Goal: Task Accomplishment & Management: Manage account settings

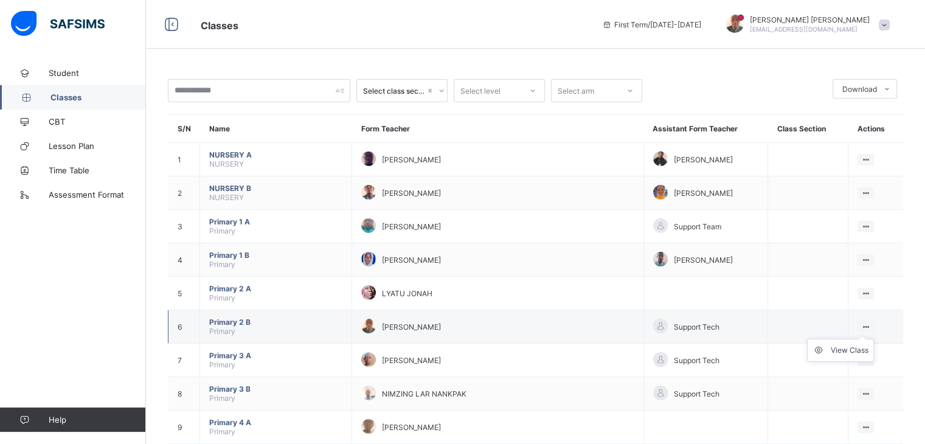
click at [869, 339] on ul "View Class" at bounding box center [840, 350] width 67 height 23
click at [872, 339] on ul "View Class" at bounding box center [840, 350] width 67 height 23
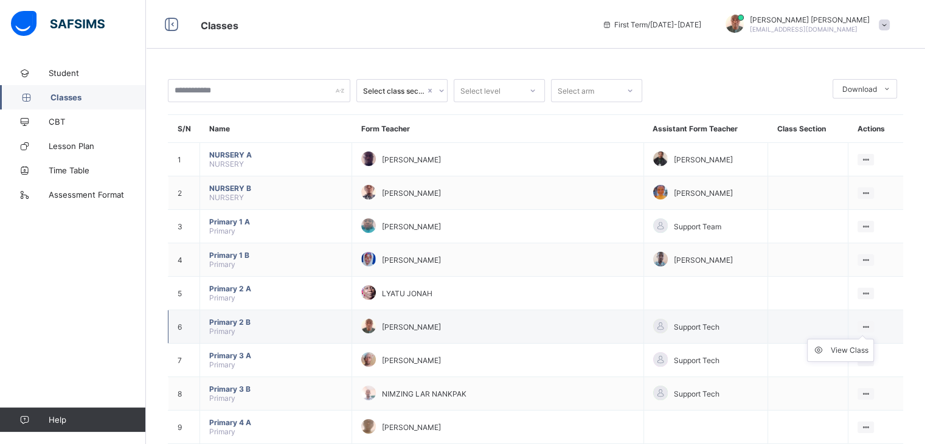
click at [872, 339] on ul "View Class" at bounding box center [840, 350] width 67 height 23
click at [871, 326] on icon at bounding box center [866, 326] width 10 height 9
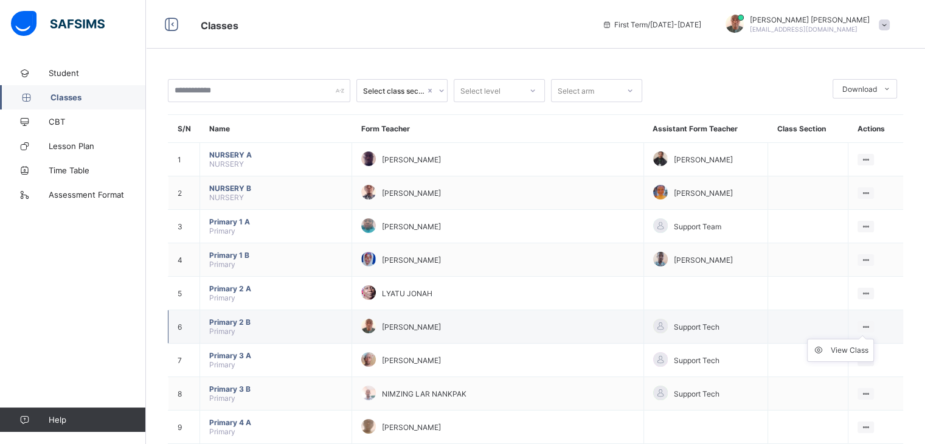
click at [871, 326] on icon at bounding box center [866, 326] width 10 height 9
click at [823, 349] on icon at bounding box center [822, 350] width 18 height 12
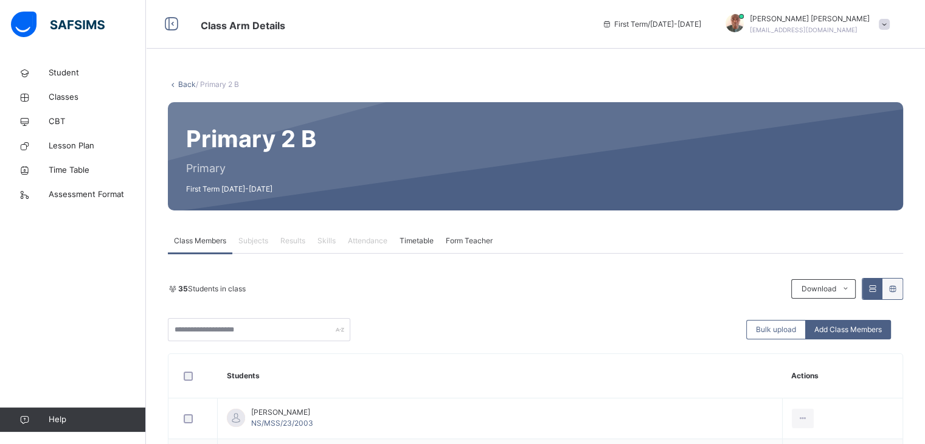
click at [372, 239] on span "Attendance" at bounding box center [368, 240] width 40 height 11
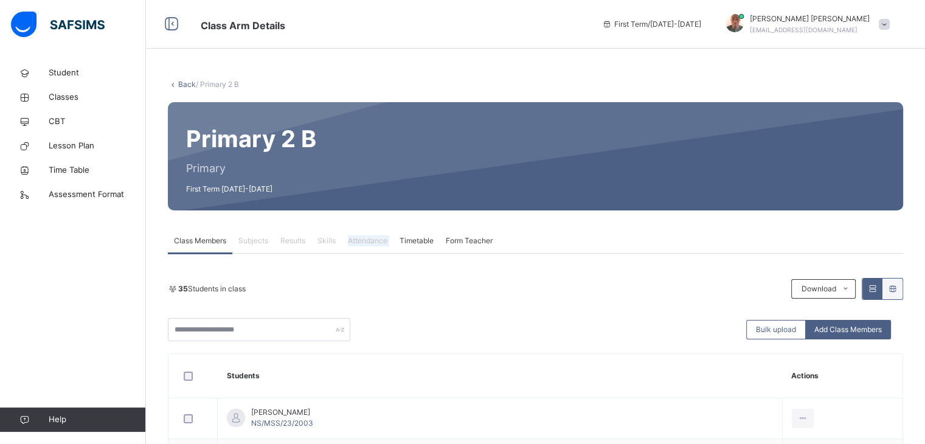
click at [372, 239] on span "Attendance" at bounding box center [368, 240] width 40 height 11
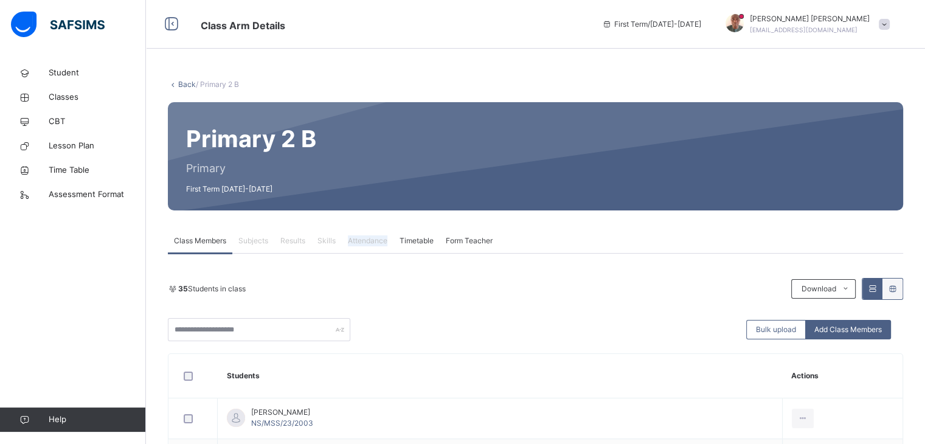
click at [372, 239] on span "Attendance" at bounding box center [368, 240] width 40 height 11
click at [374, 237] on span "Attendance" at bounding box center [368, 240] width 40 height 11
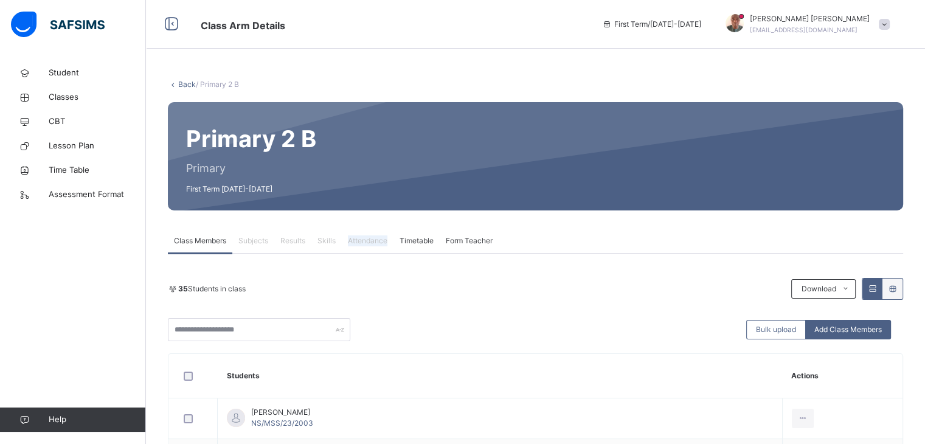
click at [374, 237] on span "Attendance" at bounding box center [368, 240] width 40 height 11
click at [370, 238] on span "Attendance" at bounding box center [368, 240] width 40 height 11
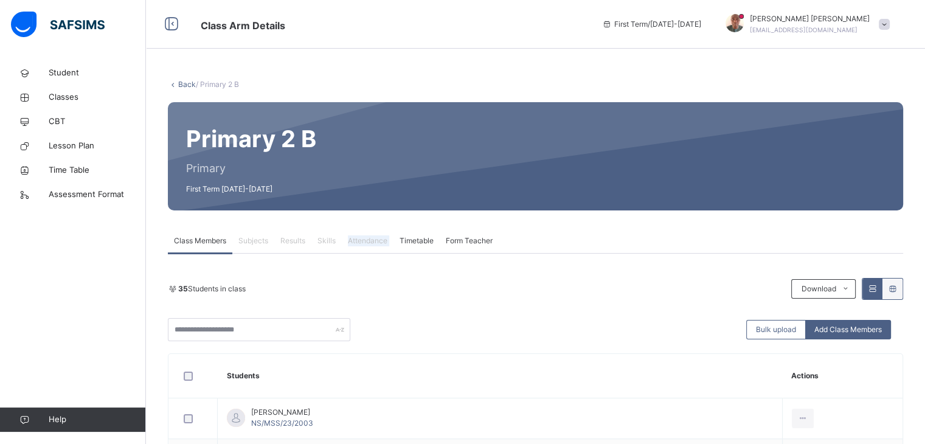
click at [370, 238] on span "Attendance" at bounding box center [368, 240] width 40 height 11
click at [374, 240] on span "Attendance" at bounding box center [368, 240] width 40 height 11
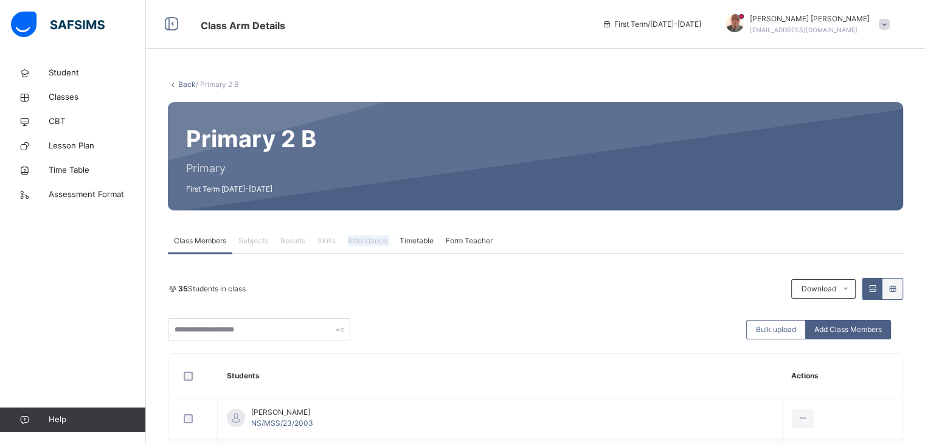
click at [374, 240] on span "Attendance" at bounding box center [368, 240] width 40 height 11
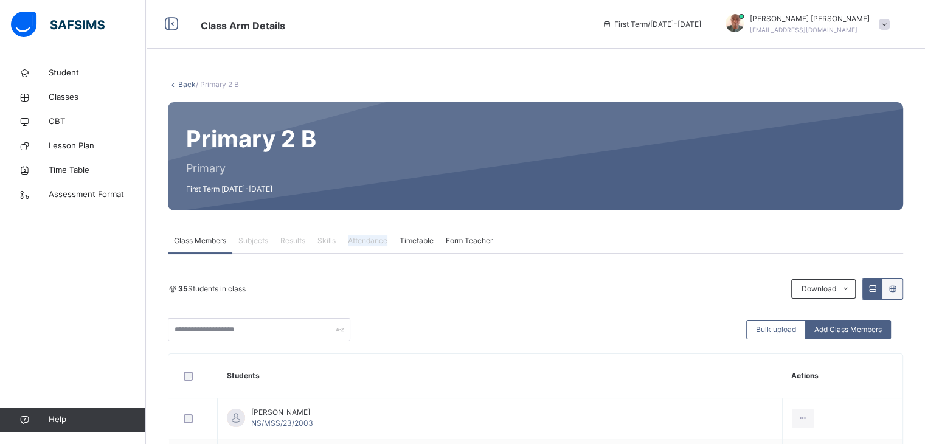
click at [374, 240] on span "Attendance" at bounding box center [368, 240] width 40 height 11
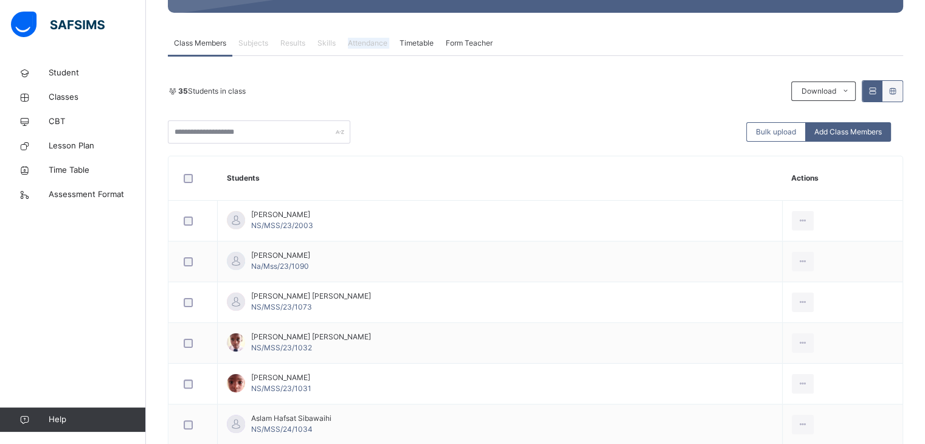
scroll to position [203, 0]
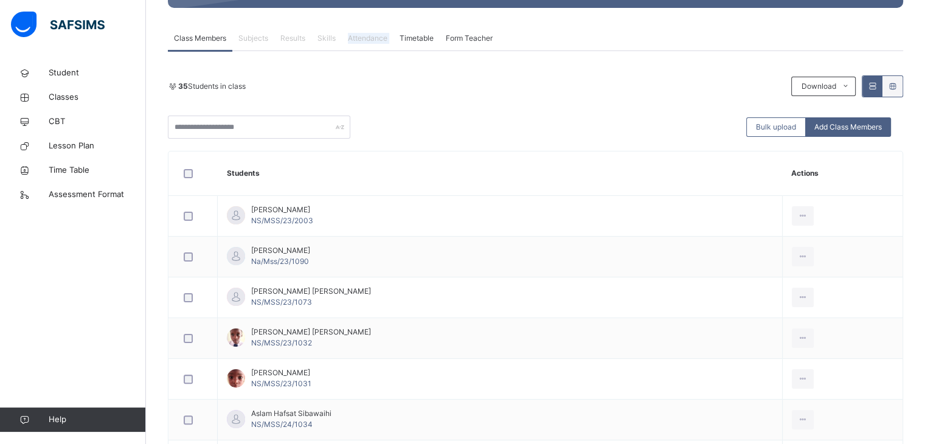
click at [363, 33] on span "Attendance" at bounding box center [368, 38] width 40 height 11
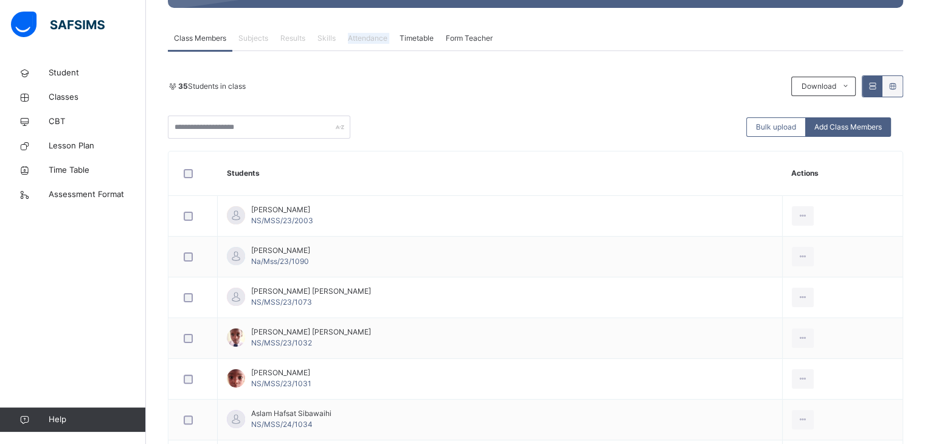
click at [363, 33] on span "Attendance" at bounding box center [368, 38] width 40 height 11
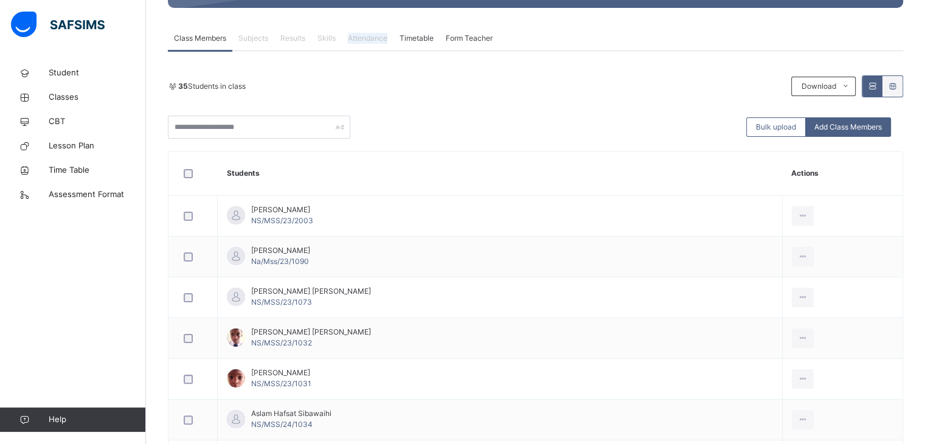
click at [363, 33] on span "Attendance" at bounding box center [368, 38] width 40 height 11
click at [308, 352] on td "Al-ameen Miqdad Muhammad NS/MSS/23/1032" at bounding box center [500, 338] width 565 height 41
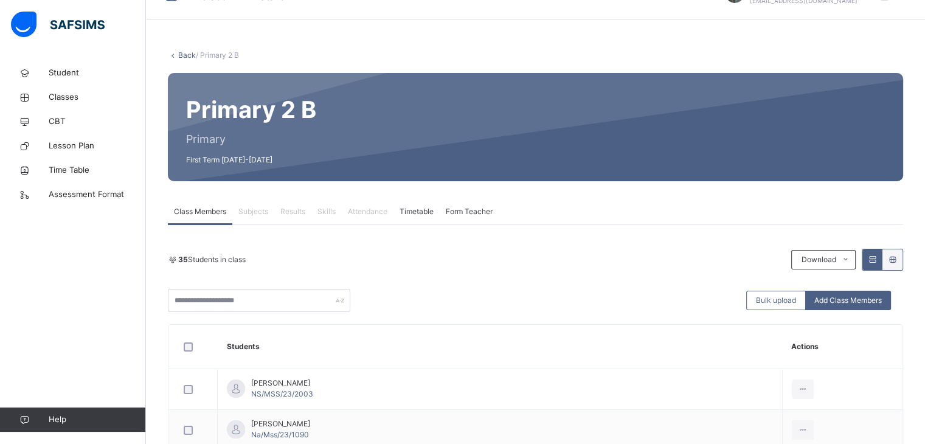
scroll to position [0, 0]
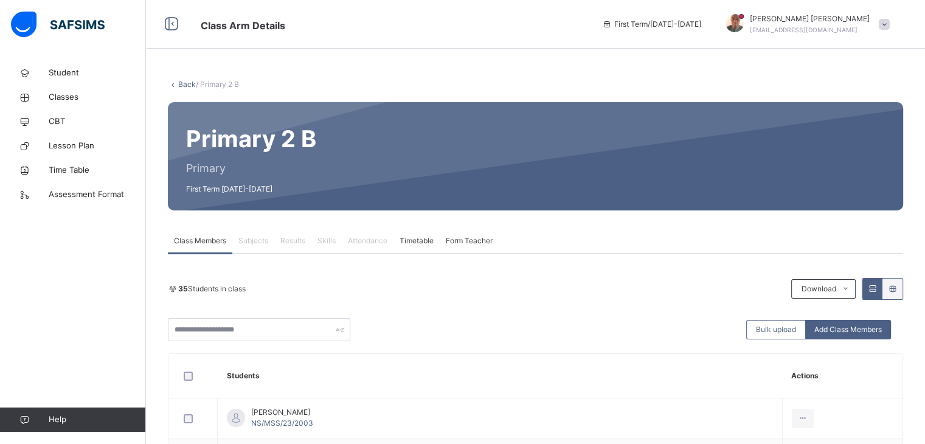
click at [363, 242] on span "Attendance" at bounding box center [368, 240] width 40 height 11
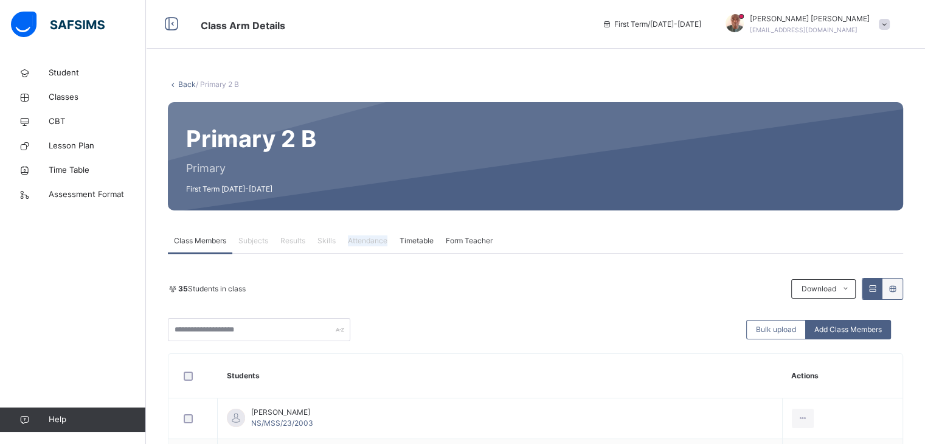
click at [363, 242] on span "Attendance" at bounding box center [368, 240] width 40 height 11
click at [363, 238] on span "Attendance" at bounding box center [368, 240] width 40 height 11
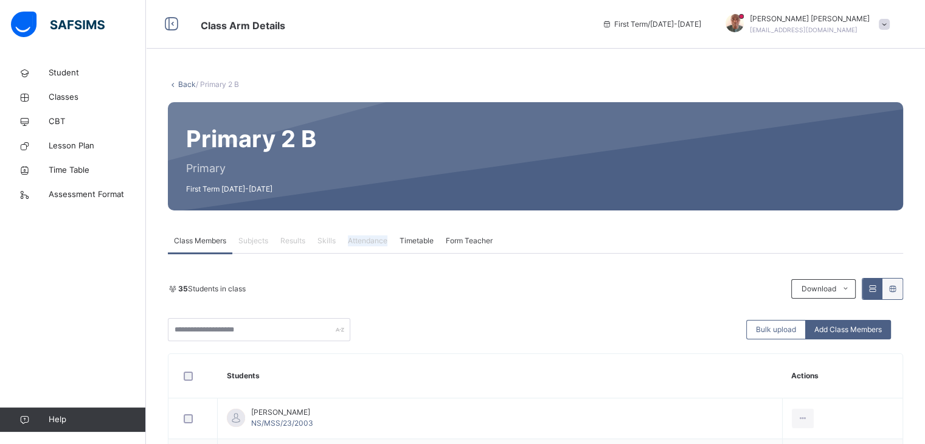
click at [363, 238] on span "Attendance" at bounding box center [368, 240] width 40 height 11
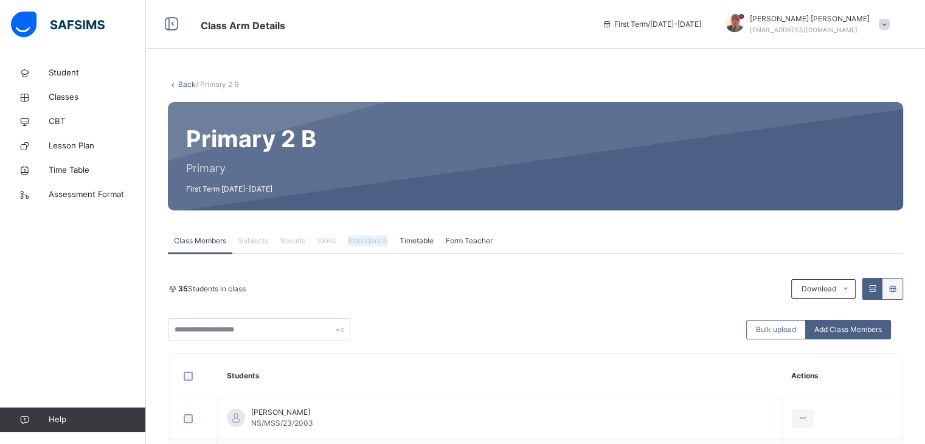
click at [363, 238] on span "Attendance" at bounding box center [368, 240] width 40 height 11
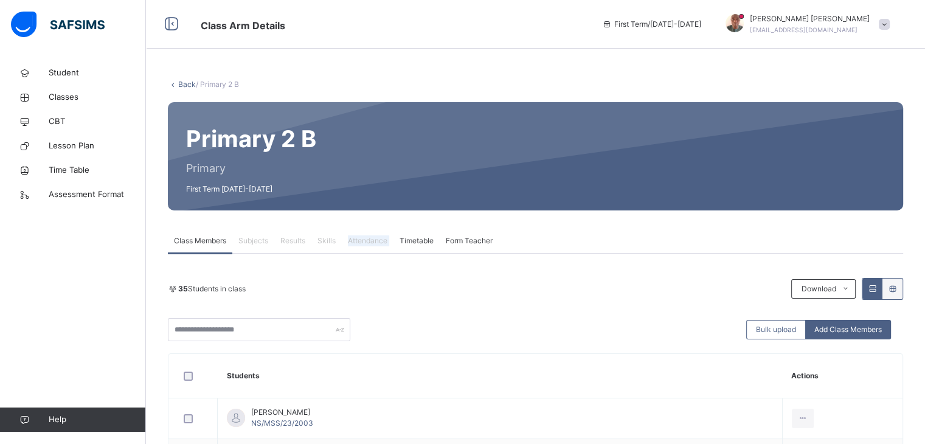
click at [363, 238] on span "Attendance" at bounding box center [368, 240] width 40 height 11
click at [368, 242] on span "Attendance" at bounding box center [368, 240] width 40 height 11
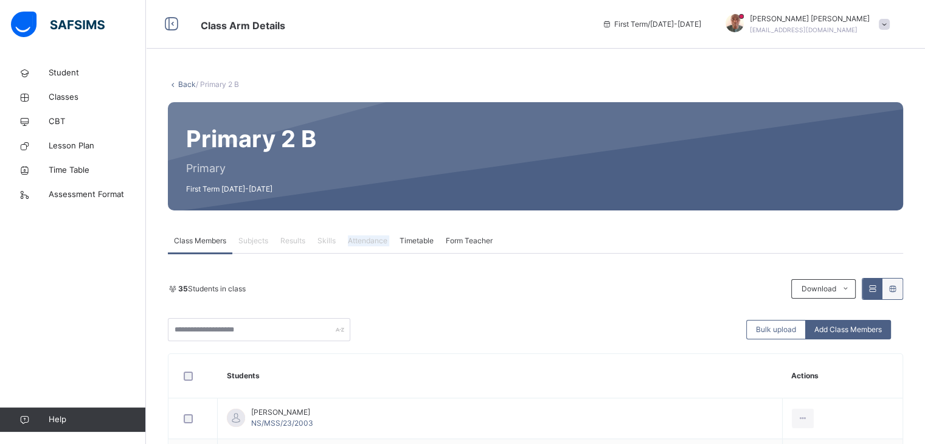
click at [368, 242] on span "Attendance" at bounding box center [368, 240] width 40 height 11
click at [370, 245] on span "Attendance" at bounding box center [368, 240] width 40 height 11
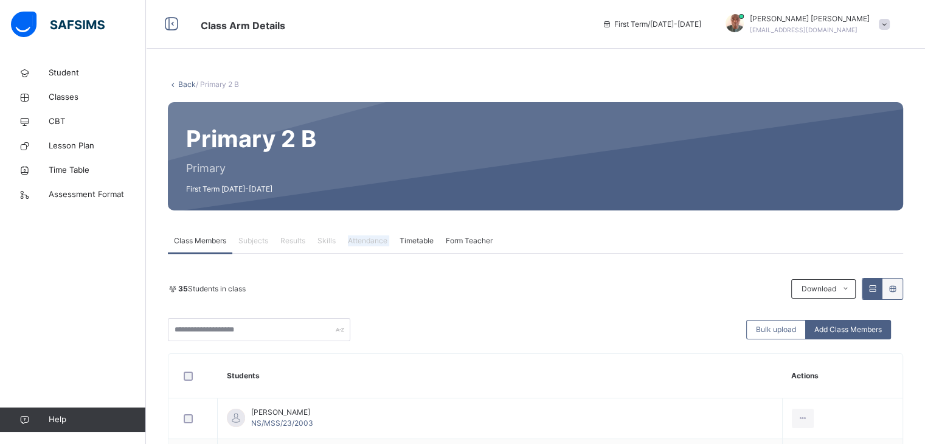
click at [370, 245] on span "Attendance" at bounding box center [368, 240] width 40 height 11
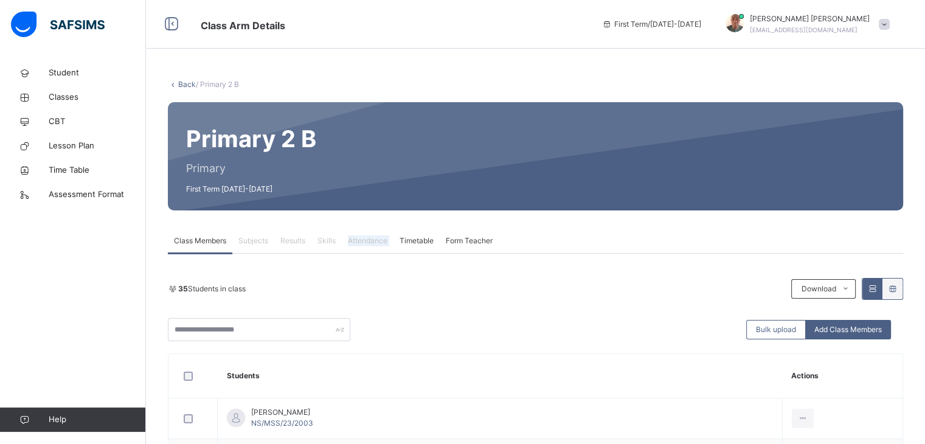
click at [370, 245] on span "Attendance" at bounding box center [368, 240] width 40 height 11
click at [906, 39] on div "First Term / 2025-2026 EMMANUEL MOSES emmanuelakuda6@gmail.com" at bounding box center [760, 24] width 329 height 49
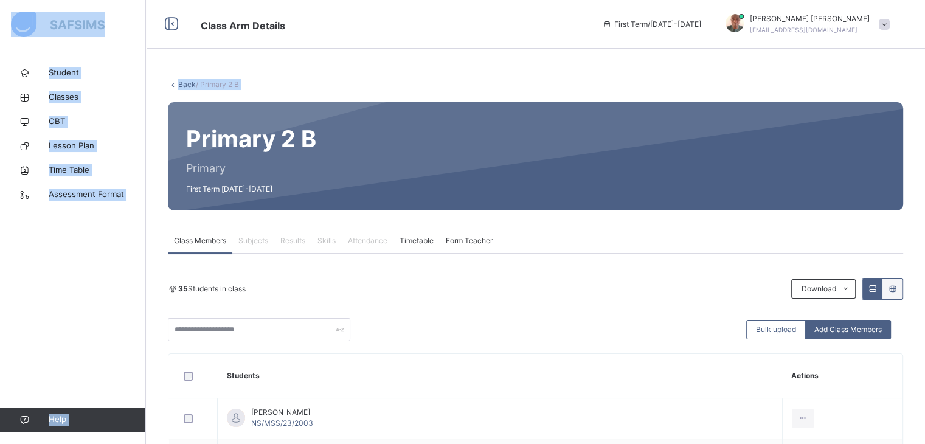
drag, startPoint x: 906, startPoint y: 39, endPoint x: 910, endPoint y: -21, distance: 60.4
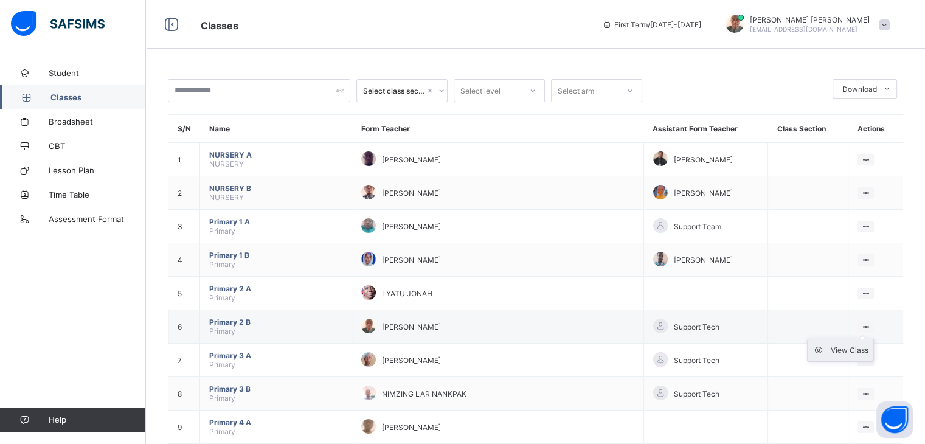
click at [824, 349] on icon at bounding box center [822, 350] width 18 height 12
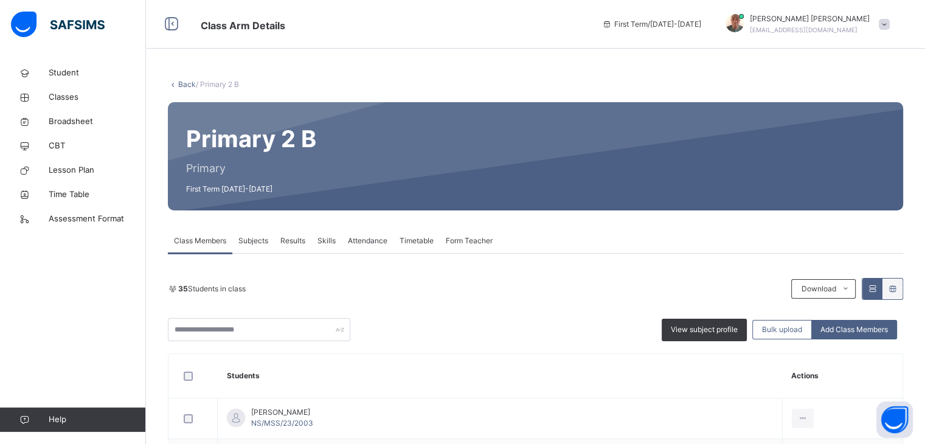
click at [363, 240] on span "Attendance" at bounding box center [368, 240] width 40 height 11
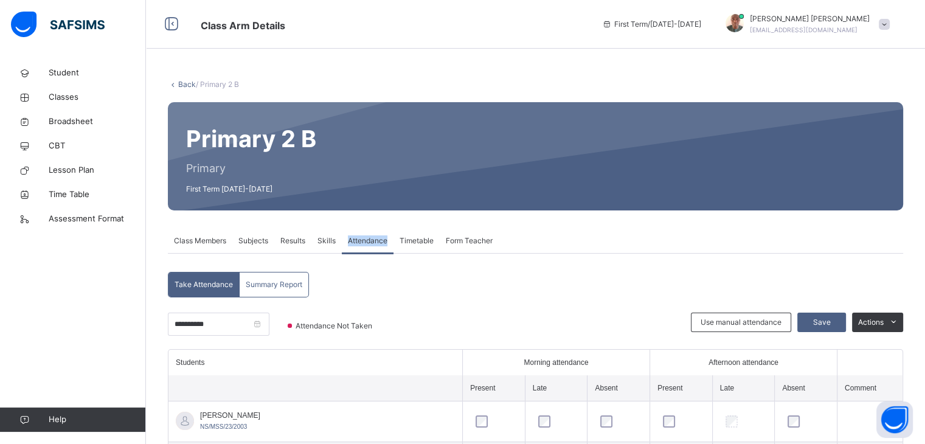
click at [363, 240] on span "Attendance" at bounding box center [368, 240] width 40 height 11
click at [363, 237] on span "Attendance" at bounding box center [368, 240] width 40 height 11
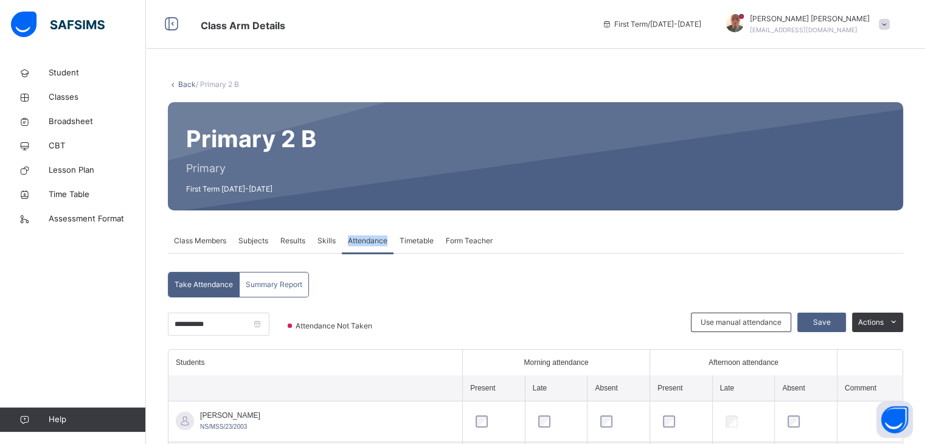
click at [363, 237] on span "Attendance" at bounding box center [368, 240] width 40 height 11
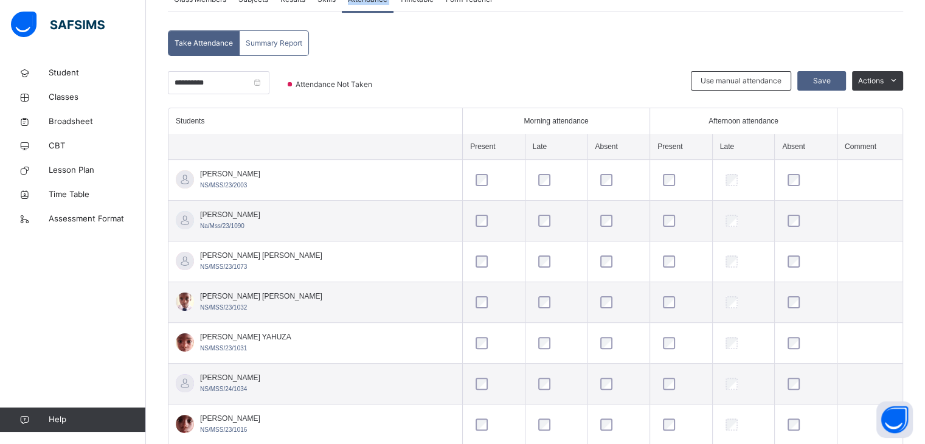
scroll to position [243, 0]
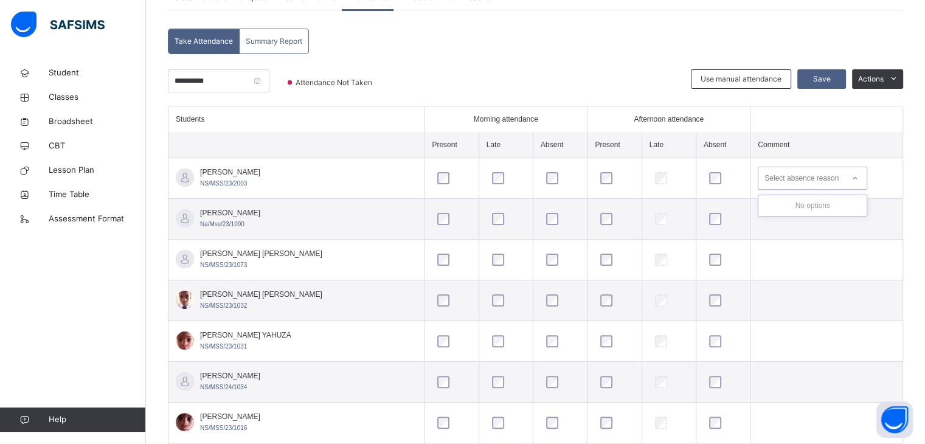
click at [800, 179] on div "Select absence reason" at bounding box center [802, 178] width 74 height 23
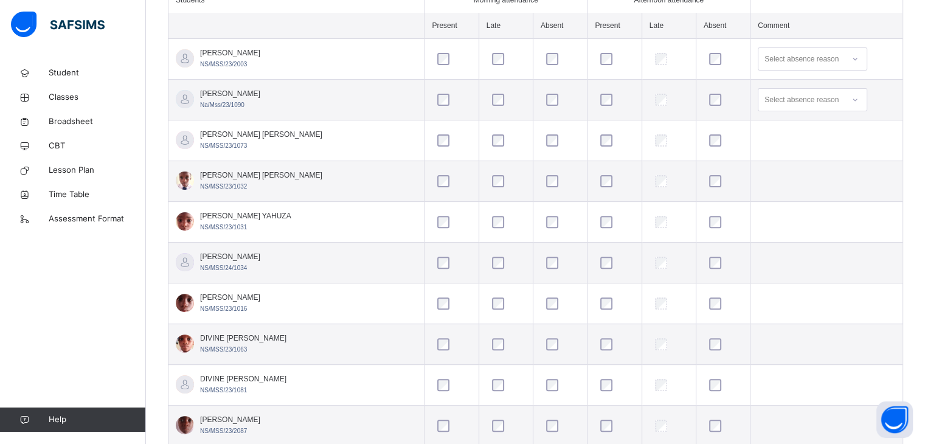
scroll to position [365, 0]
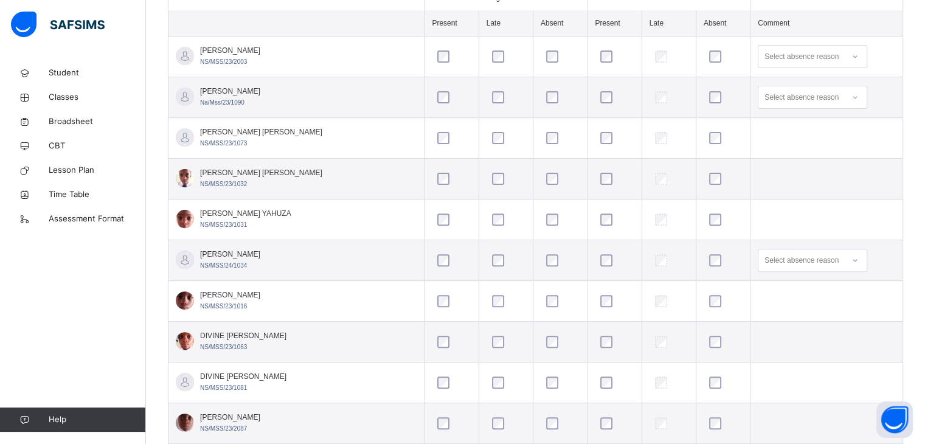
click at [325, 353] on td "DIVINE [PERSON_NAME] NS/MSS/23/1063" at bounding box center [297, 342] width 256 height 41
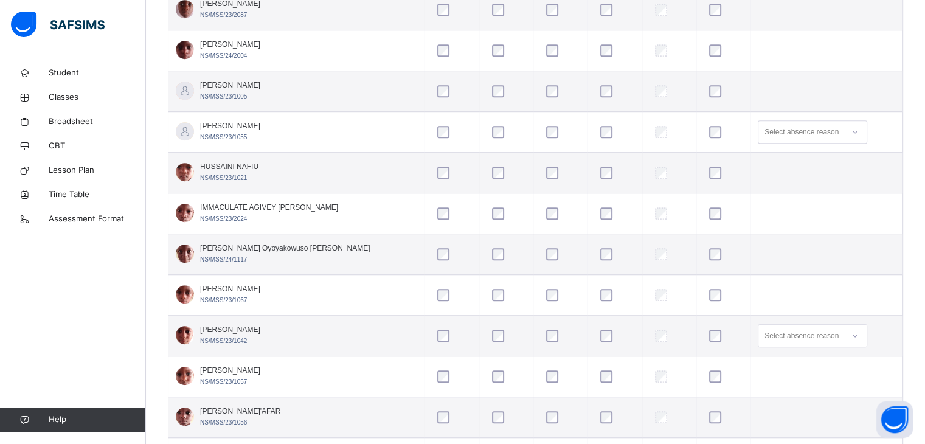
scroll to position [803, 0]
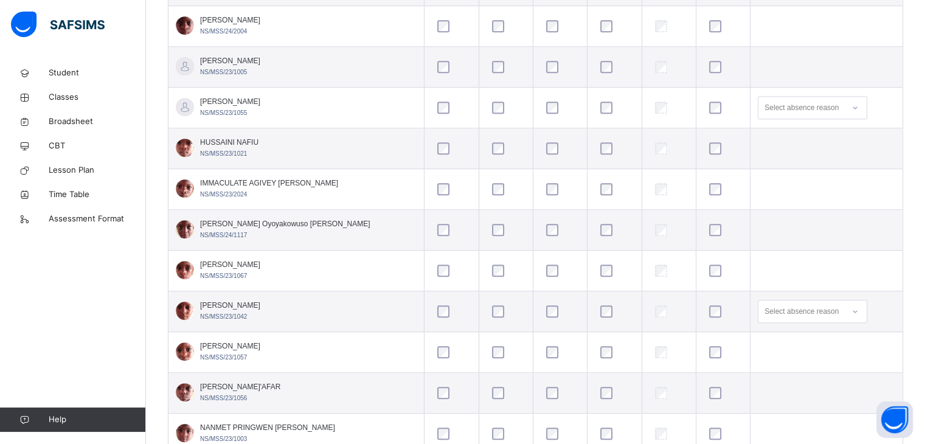
click at [353, 403] on td "[PERSON_NAME]'AFAR NS/MSS/23/1056" at bounding box center [297, 393] width 256 height 41
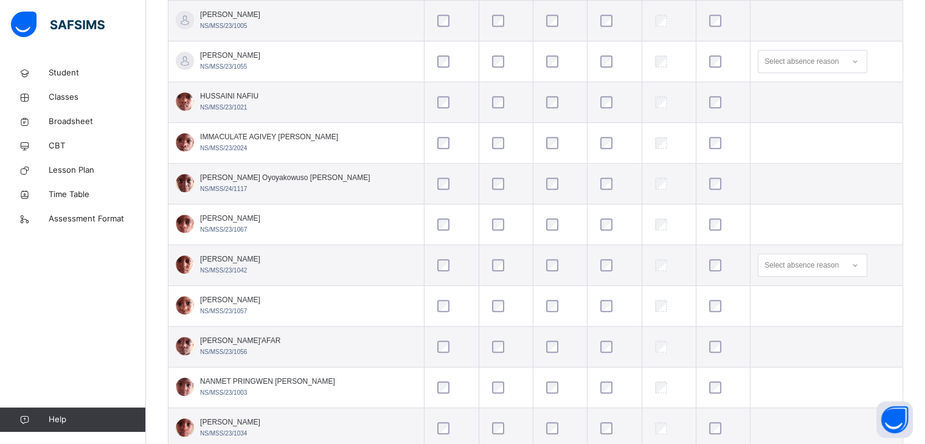
scroll to position [852, 0]
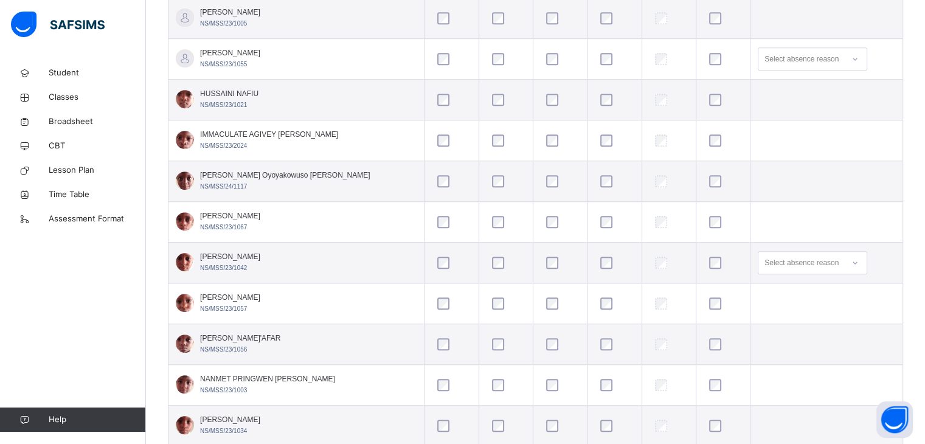
click at [351, 422] on td "[PERSON_NAME] SAIDU NS/MSS/23/1034" at bounding box center [297, 426] width 256 height 41
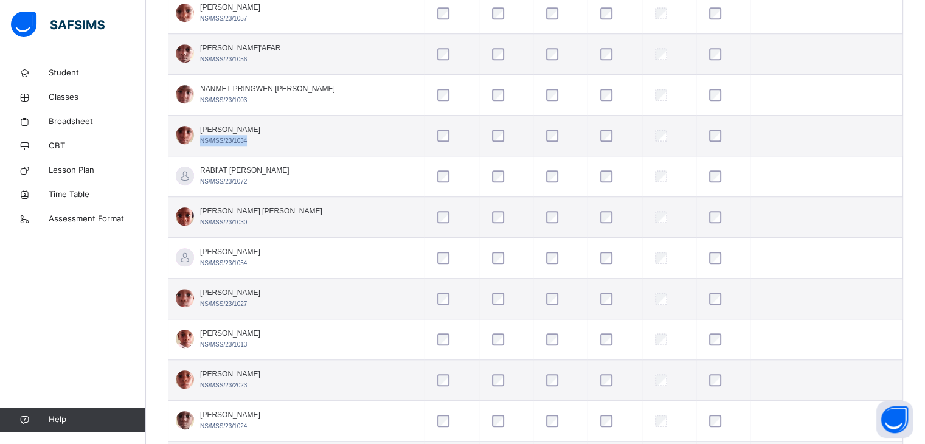
scroll to position [1144, 0]
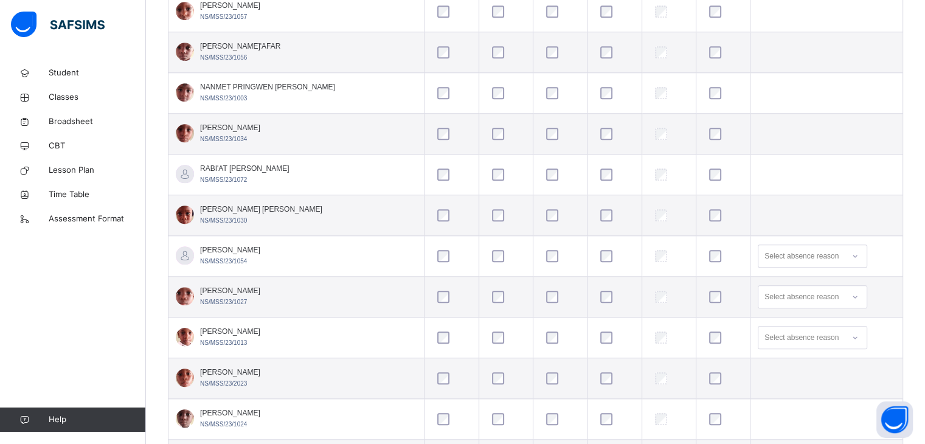
click at [308, 377] on td "[PERSON_NAME] NS/MSS/23/2023" at bounding box center [297, 378] width 256 height 41
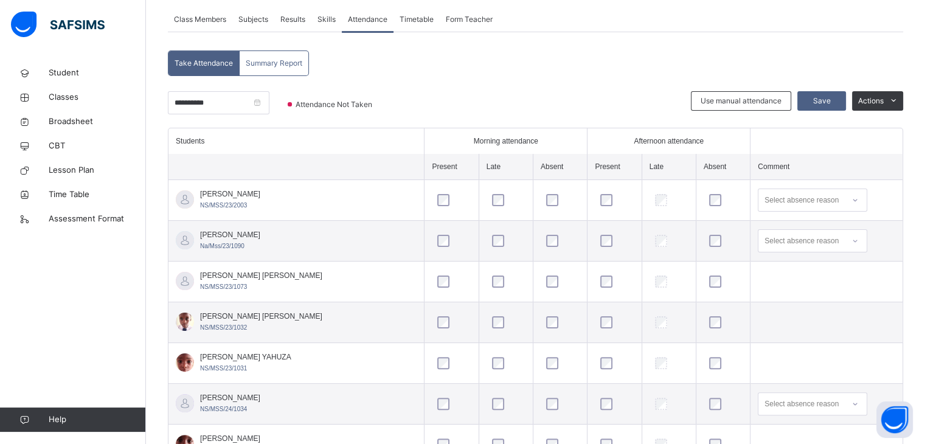
scroll to position [220, 0]
click at [827, 103] on span "Save" at bounding box center [822, 102] width 30 height 11
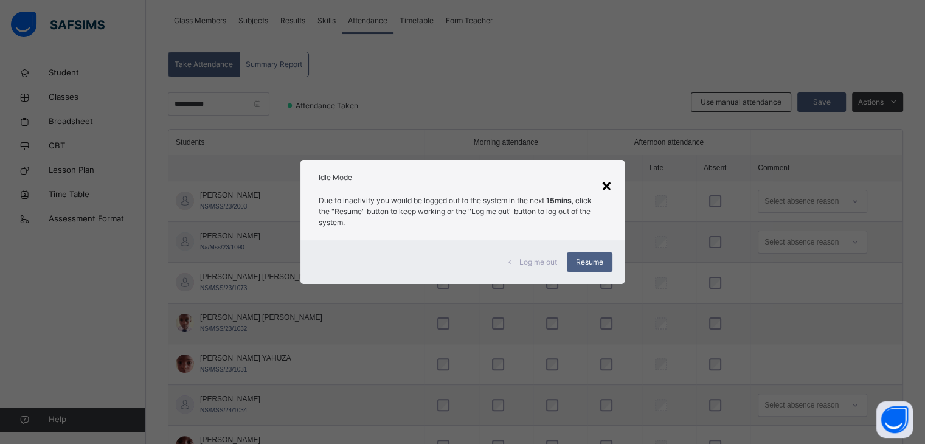
click at [613, 183] on div "×" at bounding box center [607, 185] width 12 height 26
